Goal: Task Accomplishment & Management: Manage account settings

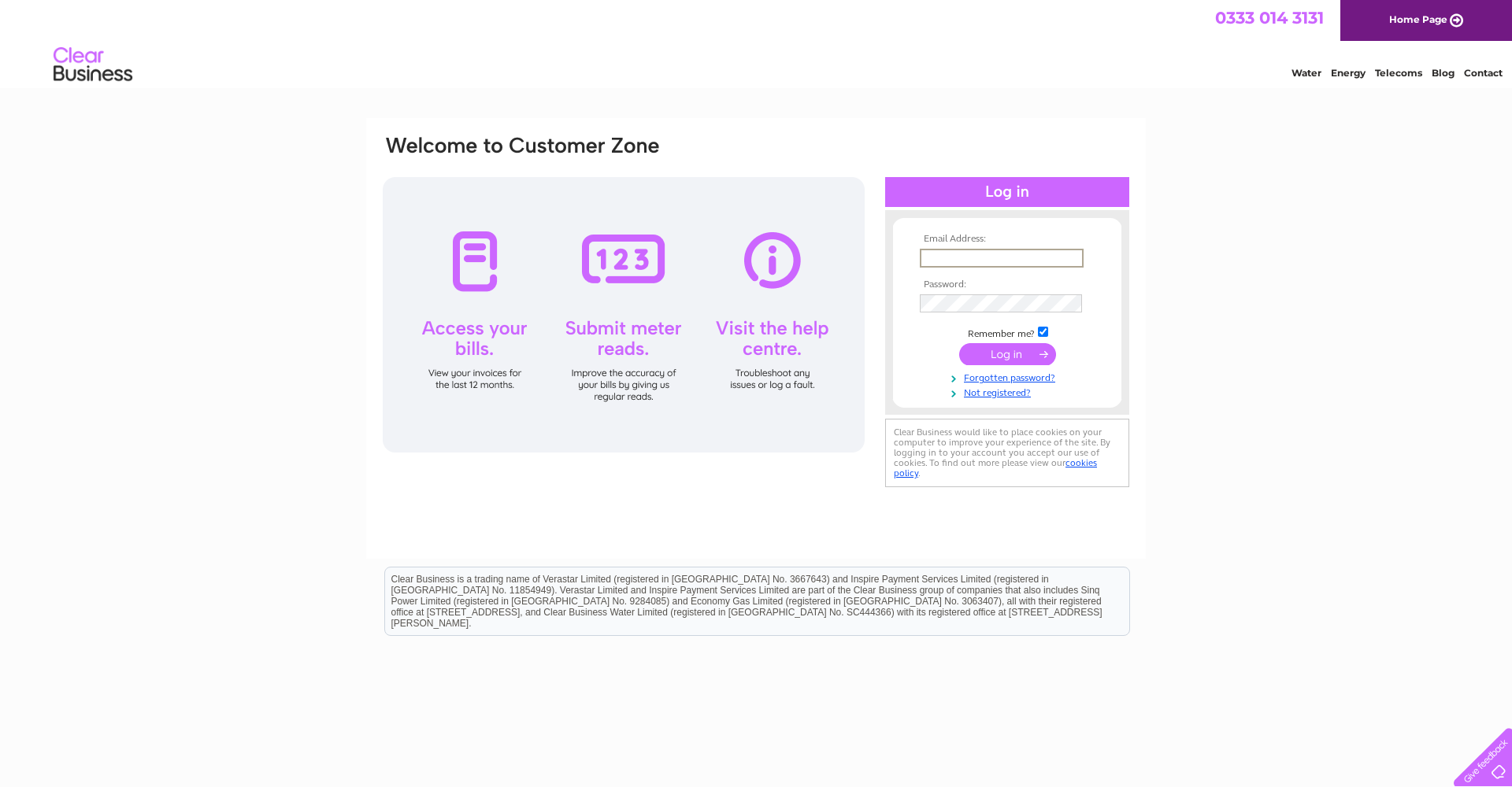
type input "keithrowland18@gmail.com"
click at [998, 350] on input "submit" at bounding box center [1007, 354] width 97 height 22
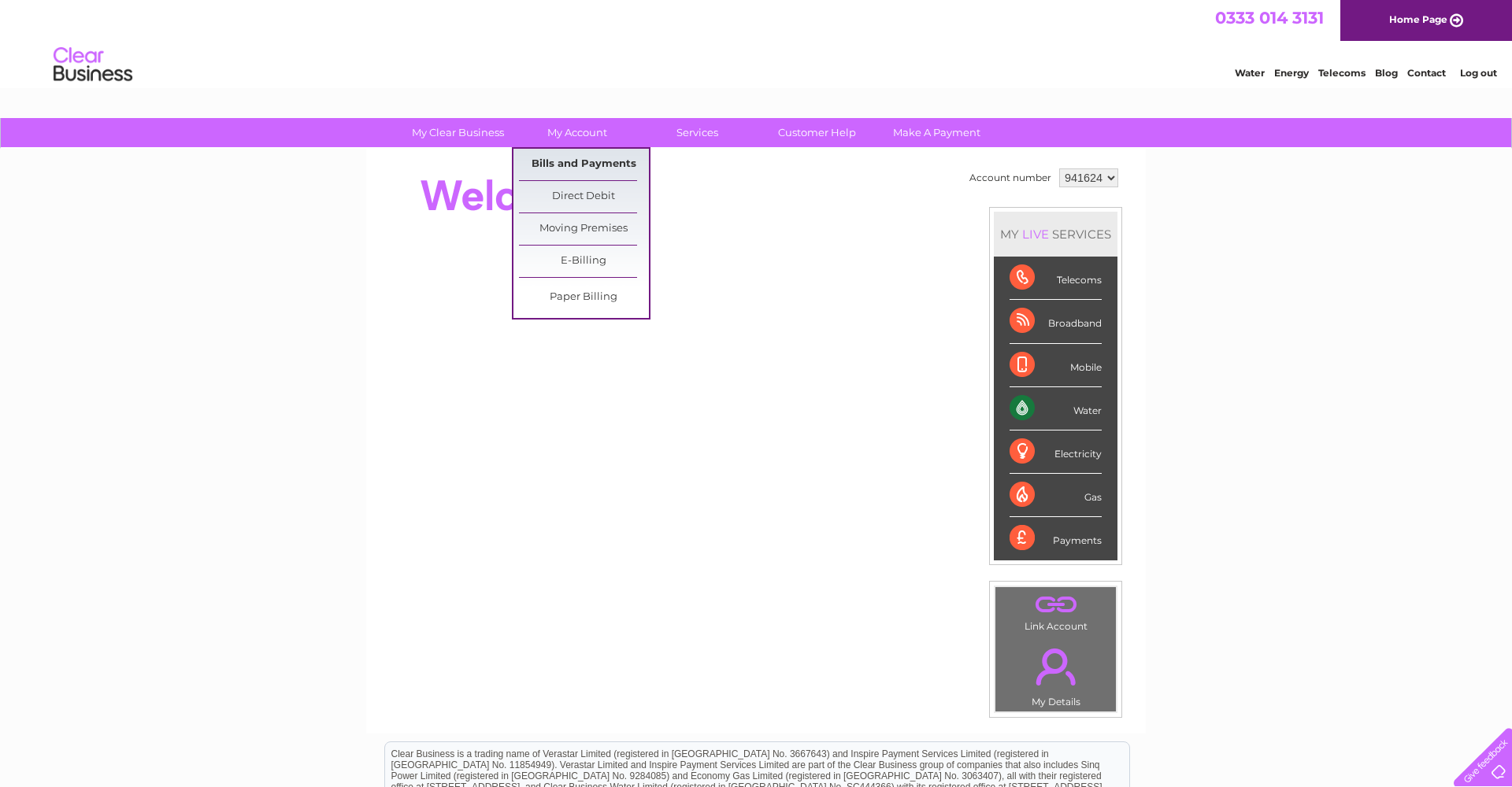
click at [579, 166] on link "Bills and Payments" at bounding box center [583, 164] width 130 height 31
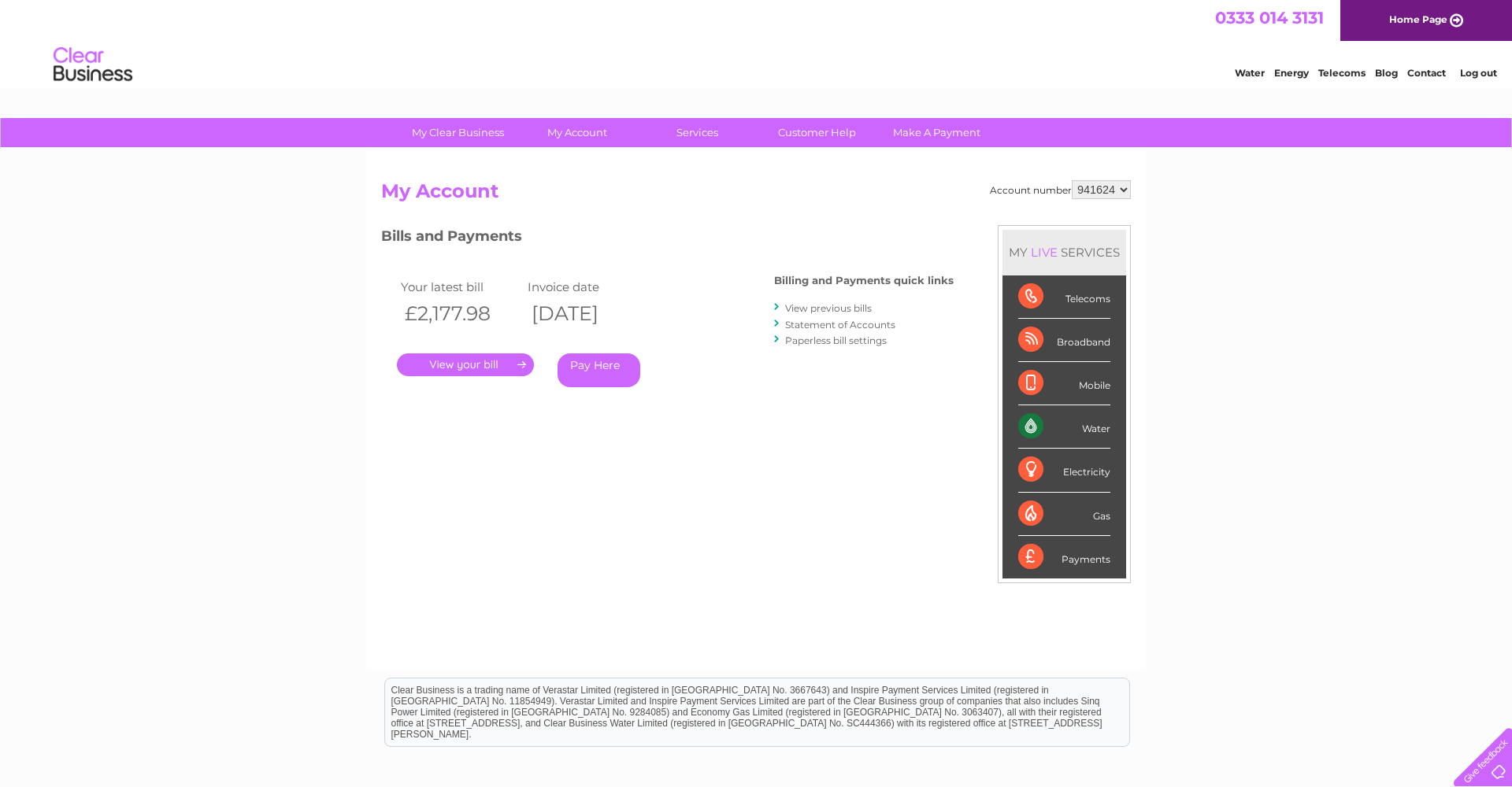
click at [488, 362] on link "." at bounding box center [465, 364] width 137 height 23
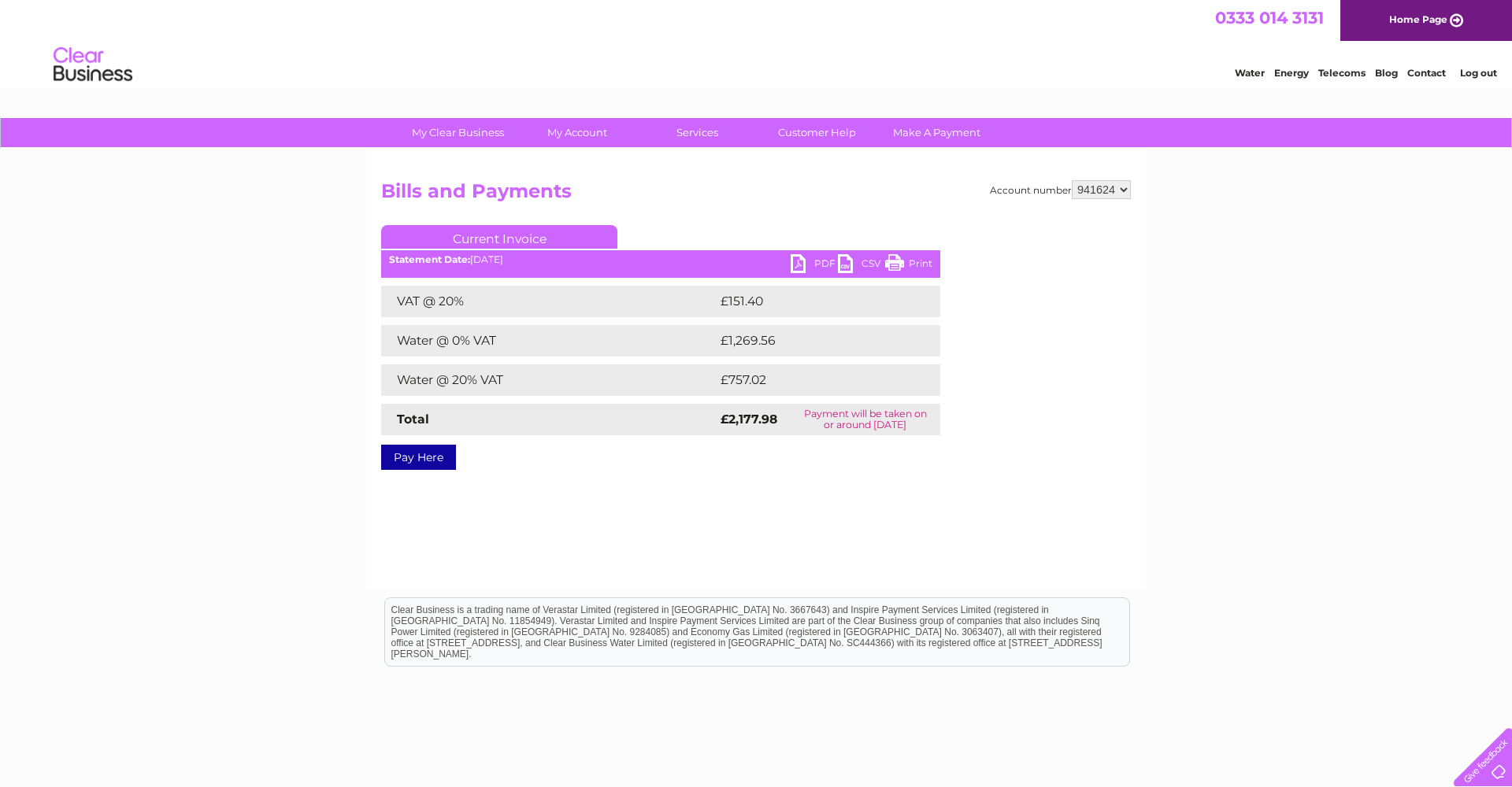
click at [801, 261] on link "PDF" at bounding box center [814, 265] width 48 height 23
